Goal: Find specific page/section: Find specific page/section

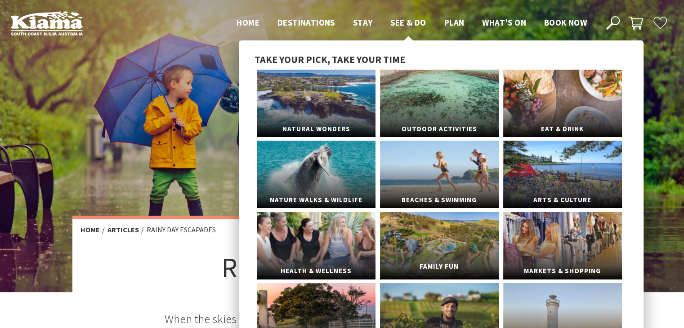
click at [427, 246] on link "Family Fun" at bounding box center [439, 245] width 119 height 67
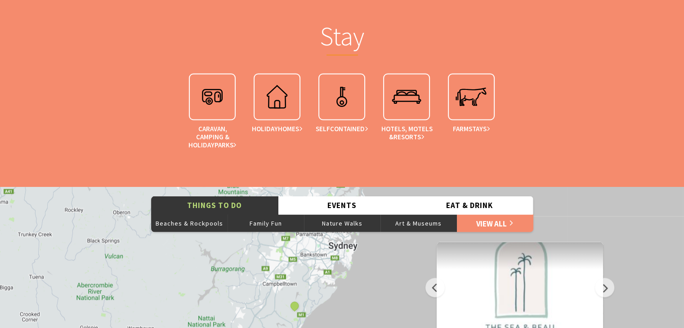
scroll to position [1684, 0]
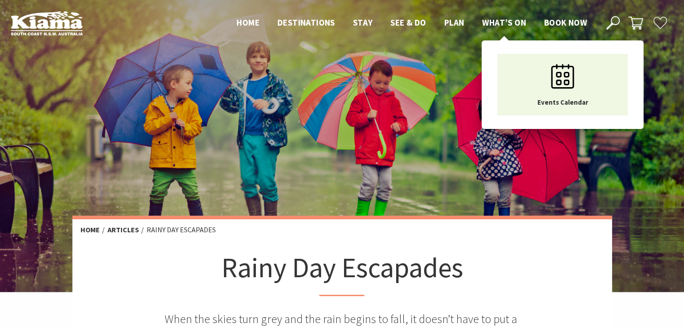
click at [498, 20] on span "What’s On" at bounding box center [504, 22] width 44 height 11
